Goal: Task Accomplishment & Management: Use online tool/utility

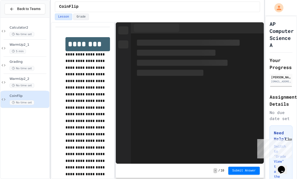
scroll to position [14, 0]
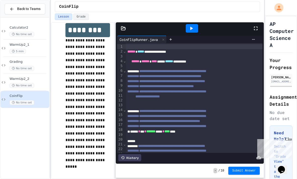
click at [188, 24] on div at bounding box center [192, 28] width 12 height 9
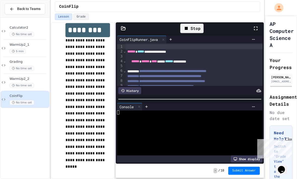
click at [192, 24] on div "Stop" at bounding box center [191, 29] width 23 height 10
click at [192, 24] on div at bounding box center [192, 28] width 12 height 9
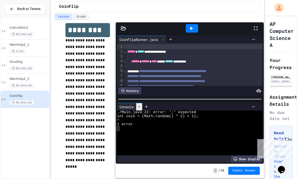
click at [142, 103] on div at bounding box center [139, 106] width 6 height 7
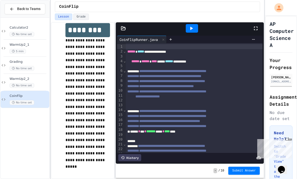
click at [121, 26] on icon at bounding box center [123, 28] width 5 height 5
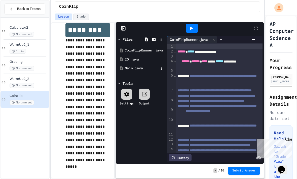
click at [148, 66] on div "Main.java" at bounding box center [142, 68] width 34 height 5
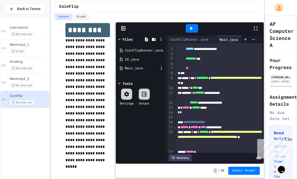
scroll to position [12, 0]
click at [121, 27] on rect at bounding box center [123, 29] width 4 height 4
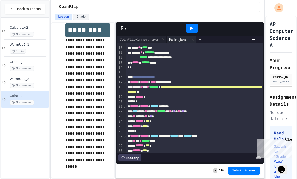
scroll to position [48, 0]
click at [212, 104] on div "****** ****** ****** *******" at bounding box center [194, 106] width 137 height 5
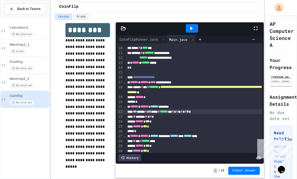
click at [192, 24] on div at bounding box center [192, 28] width 12 height 9
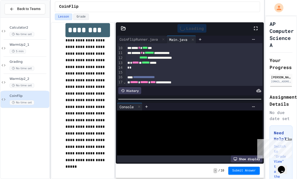
click at [191, 22] on div "Loading" at bounding box center [192, 29] width 34 height 14
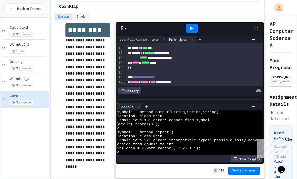
scroll to position [26, 0]
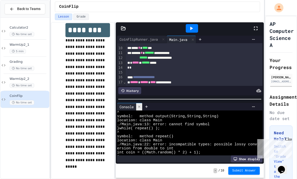
click at [141, 103] on div at bounding box center [139, 106] width 6 height 7
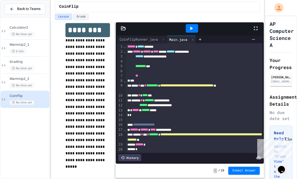
scroll to position [0, 0]
click at [119, 26] on div at bounding box center [123, 28] width 15 height 5
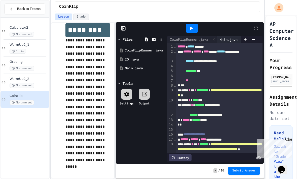
click at [132, 89] on div at bounding box center [126, 94] width 11 height 11
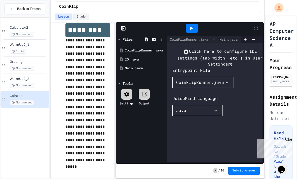
click at [180, 132] on div "Click here to configure IDE settings (tab width, etc.) in User Settings Entrypo…" at bounding box center [219, 107] width 95 height 119
click at [155, 137] on div "Files CoinFlipRunner.java IO.java Main.java Tools Settings Output" at bounding box center [141, 98] width 50 height 129
click at [128, 89] on div "Settings" at bounding box center [126, 97] width 14 height 17
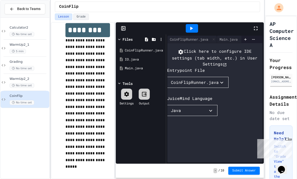
scroll to position [0, 5]
click at [230, 36] on div "Main.java" at bounding box center [231, 40] width 29 height 8
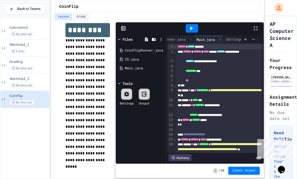
scroll to position [0, 24]
click at [230, 37] on div "Settings" at bounding box center [232, 39] width 21 height 5
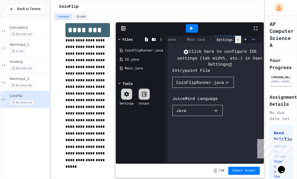
click at [238, 38] on icon at bounding box center [238, 40] width 4 height 4
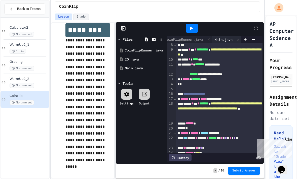
scroll to position [42, 0]
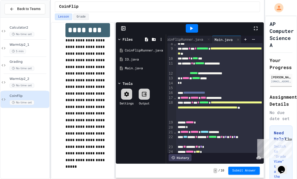
click at [121, 27] on rect at bounding box center [123, 29] width 4 height 4
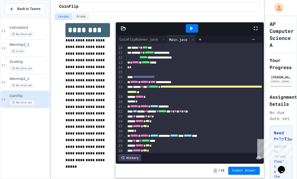
scroll to position [48, 0]
click at [181, 158] on div at bounding box center [194, 160] width 137 height 5
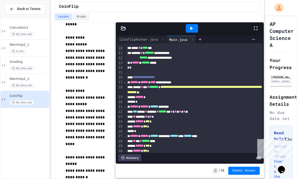
scroll to position [158, 0]
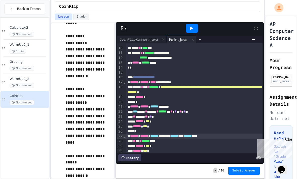
click at [147, 125] on span "***" at bounding box center [145, 127] width 4 height 4
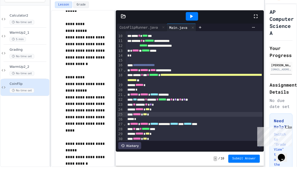
click at [177, 158] on div "****** ******" at bounding box center [194, 160] width 137 height 5
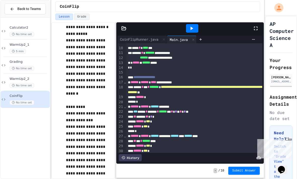
scroll to position [373, 0]
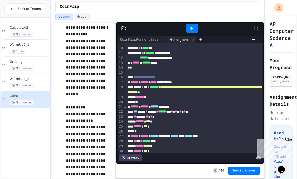
click at [147, 23] on div at bounding box center [191, 29] width 121 height 14
click at [153, 37] on div "CoinFlipRunner.java" at bounding box center [138, 39] width 43 height 5
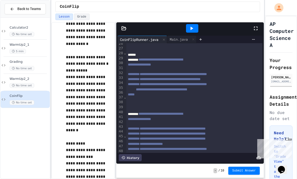
scroll to position [125, 0]
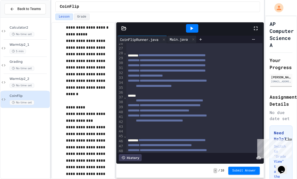
click at [180, 37] on div "Main.java" at bounding box center [178, 39] width 23 height 5
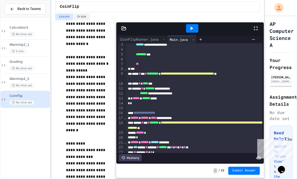
scroll to position [0, 0]
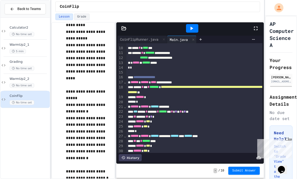
click at [172, 158] on div "****** ******" at bounding box center [194, 160] width 136 height 5
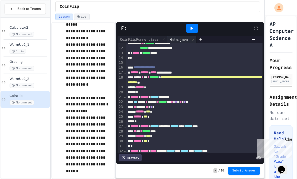
scroll to position [57, 0]
click at [153, 154] on div "**********" at bounding box center [194, 159] width 136 height 10
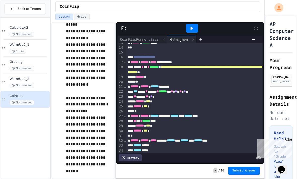
scroll to position [67, 0]
